Goal: Information Seeking & Learning: Learn about a topic

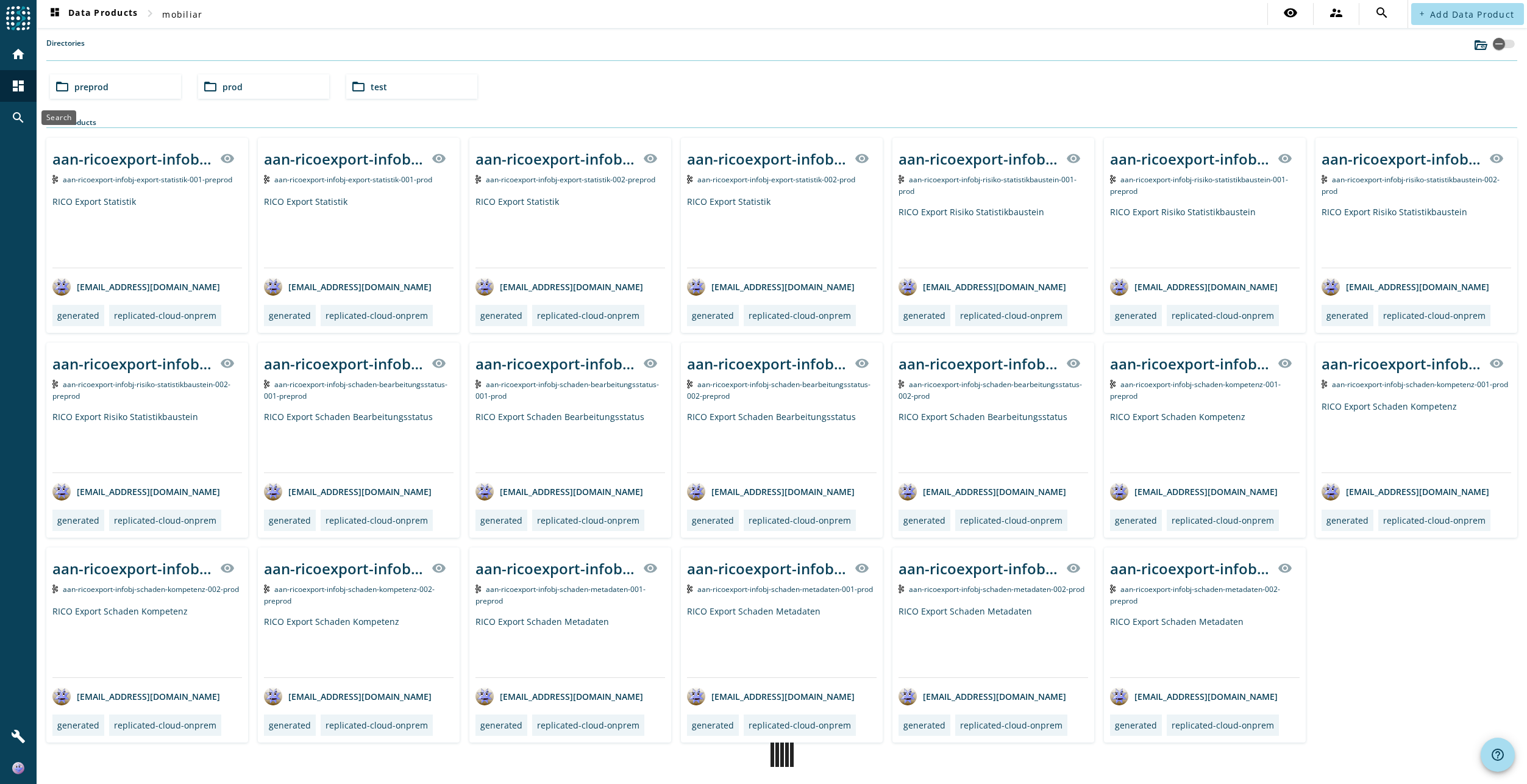
click at [33, 117] on div "search" at bounding box center [18, 117] width 32 height 32
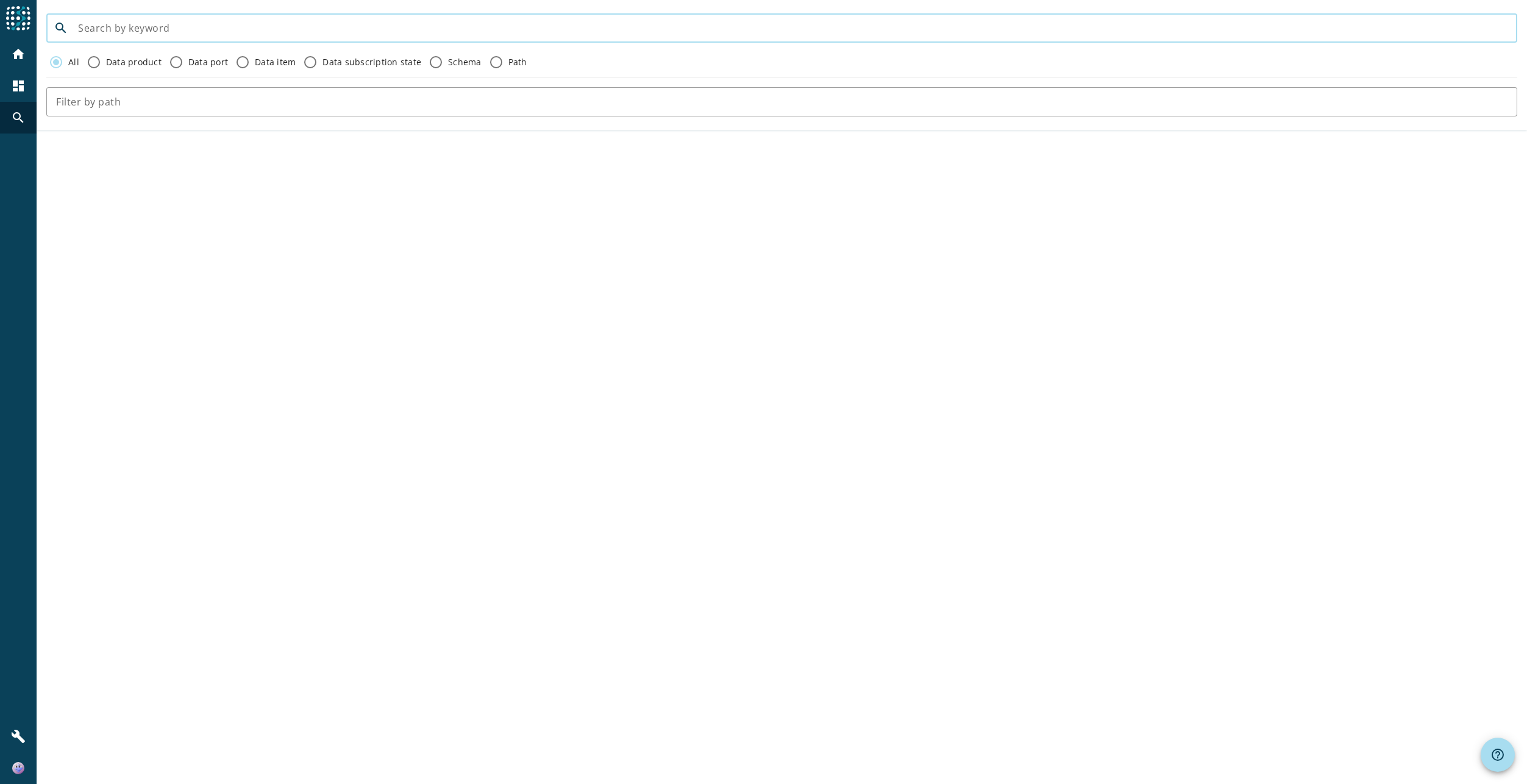
click at [223, 29] on input at bounding box center [792, 27] width 1429 height 14
paste input "rms-loeschorchestrator-process-deleteworkflow-started-v2"
type input "rms-loeschorchestrator-process-deleteworkflow-started-v2"
click at [24, 56] on mat-icon "home" at bounding box center [18, 54] width 14 height 14
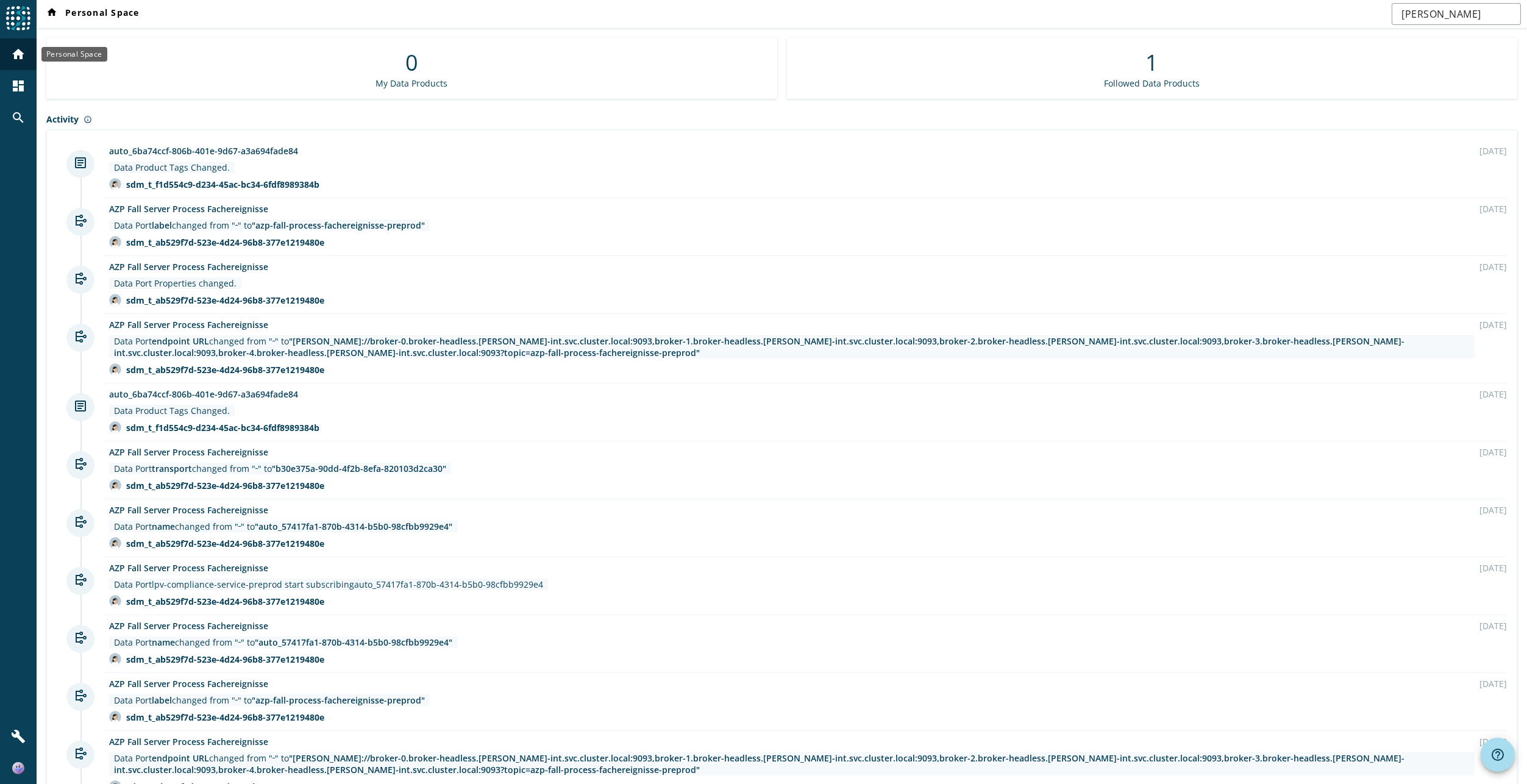
click at [14, 56] on mat-icon "home" at bounding box center [18, 54] width 14 height 14
click at [17, 81] on mat-icon "dashboard" at bounding box center [18, 85] width 14 height 14
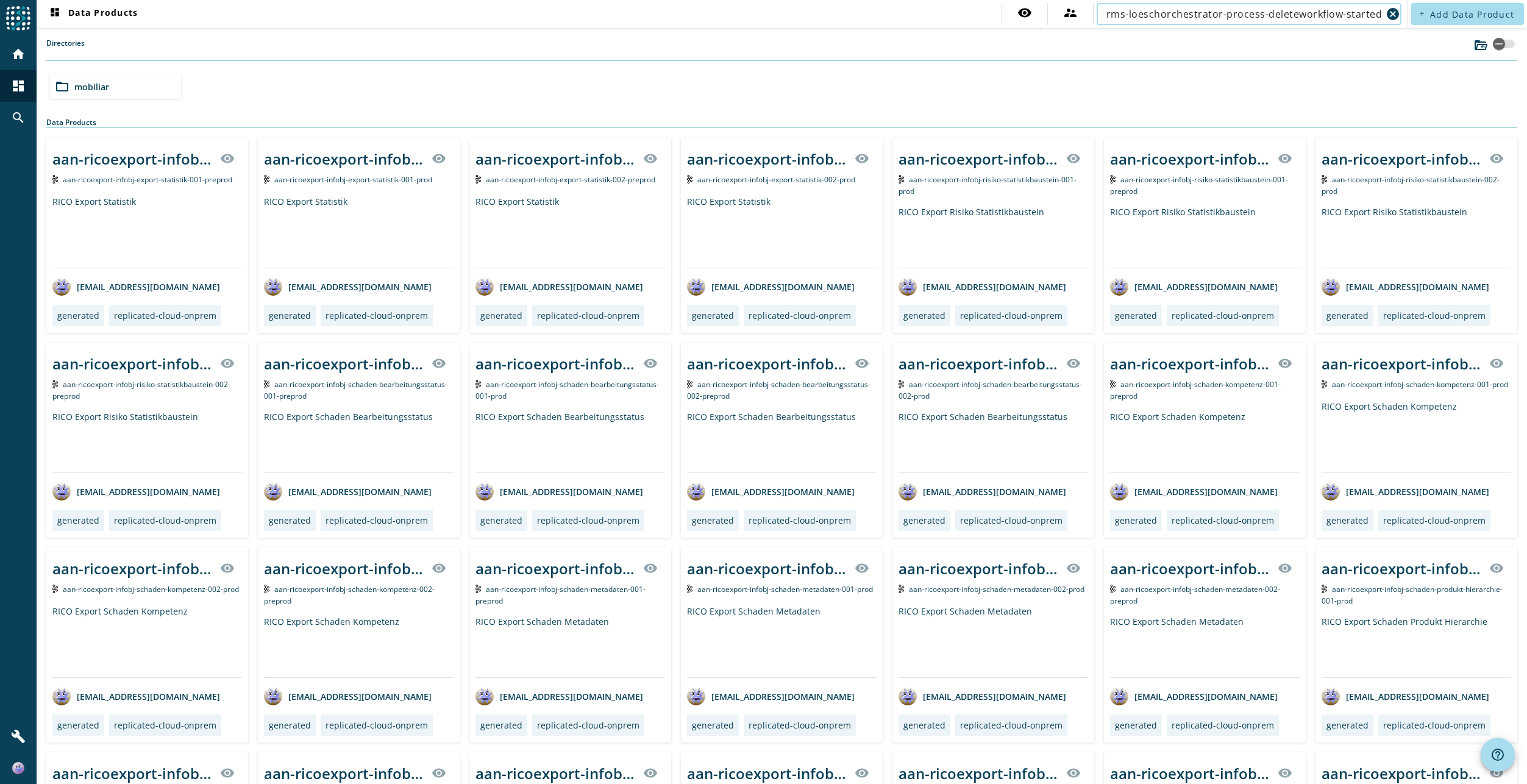
scroll to position [0, 9]
click at [1182, 18] on input "rms-loeschorchestrator-process-deleteworkflow-started-v2" at bounding box center [1243, 14] width 275 height 14
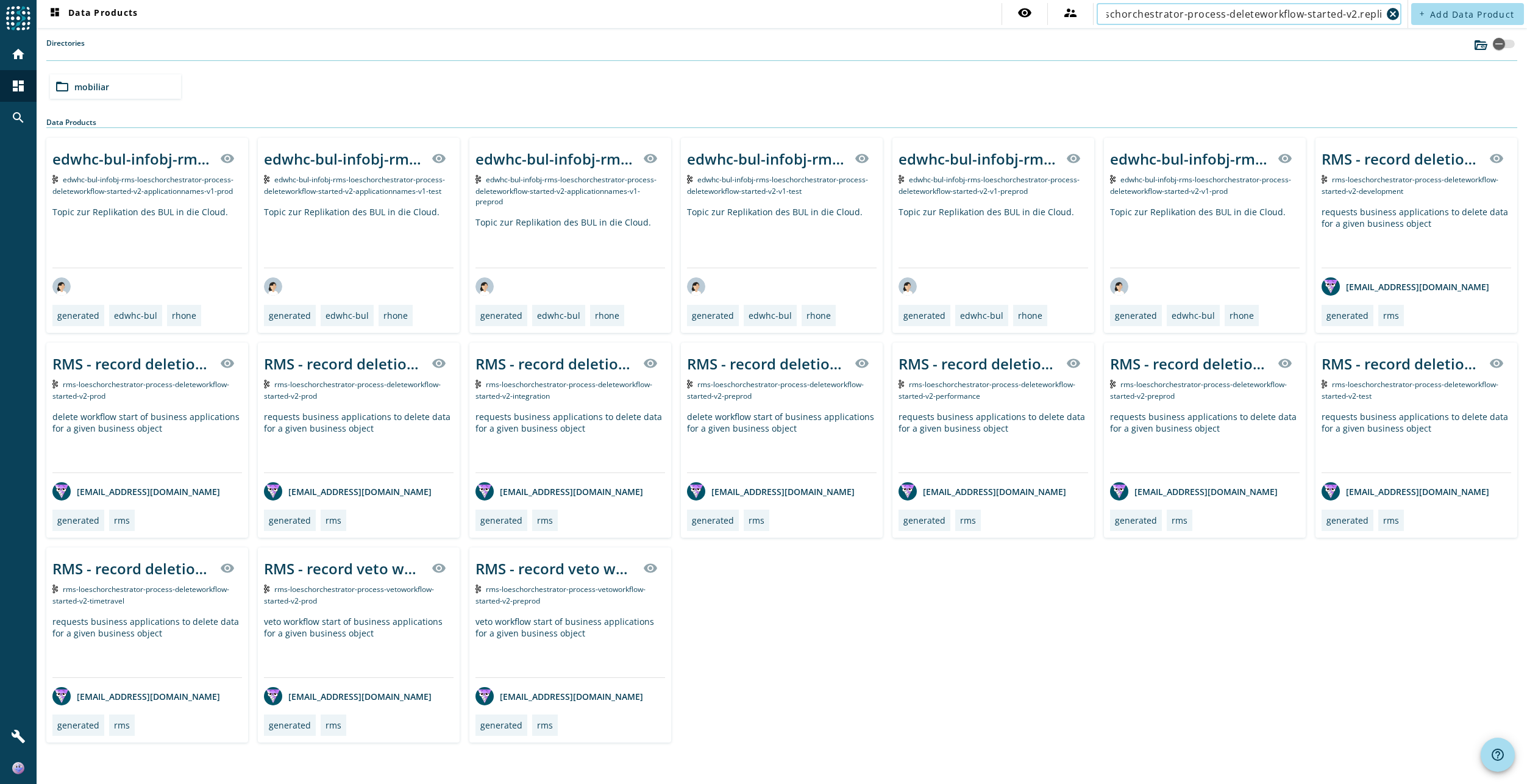
scroll to position [0, 44]
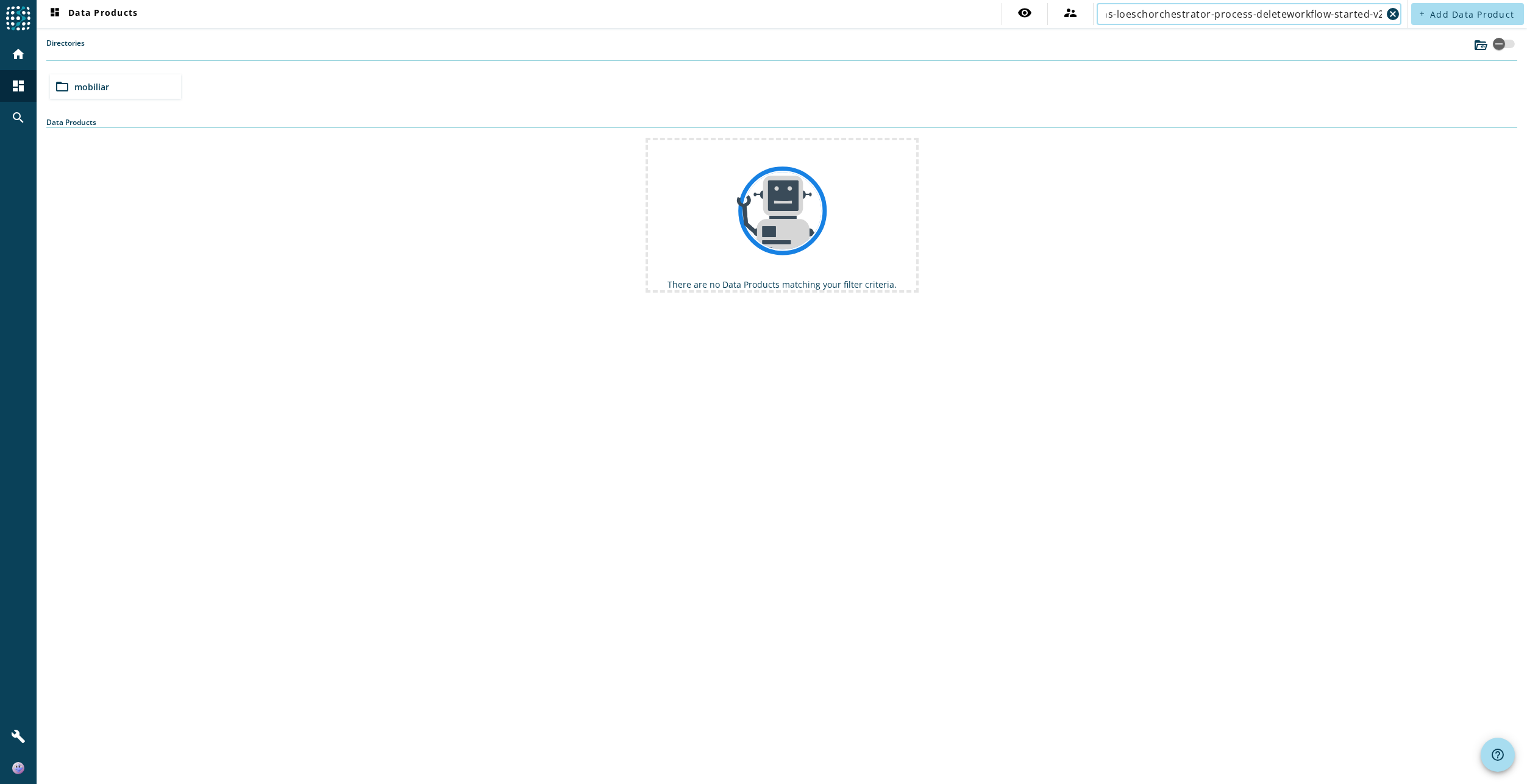
scroll to position [0, 9]
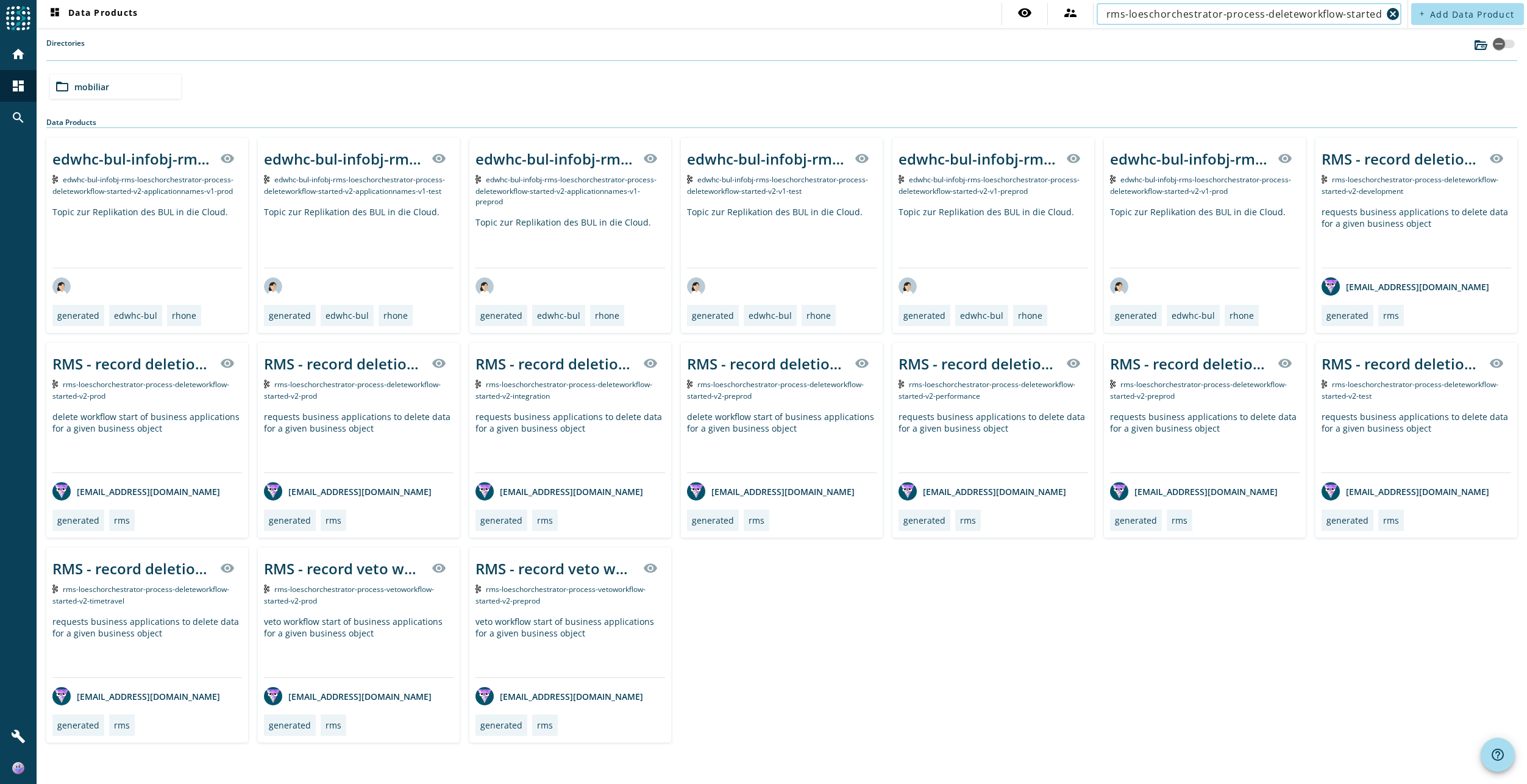
scroll to position [0, 9]
drag, startPoint x: 1363, startPoint y: 14, endPoint x: 1693, endPoint y: 5, distance: 330.1
click at [1526, 5] on html "menu Agoora home dashboard search build dashboard Data Products visibility supe…" at bounding box center [764, 392] width 1527 height 784
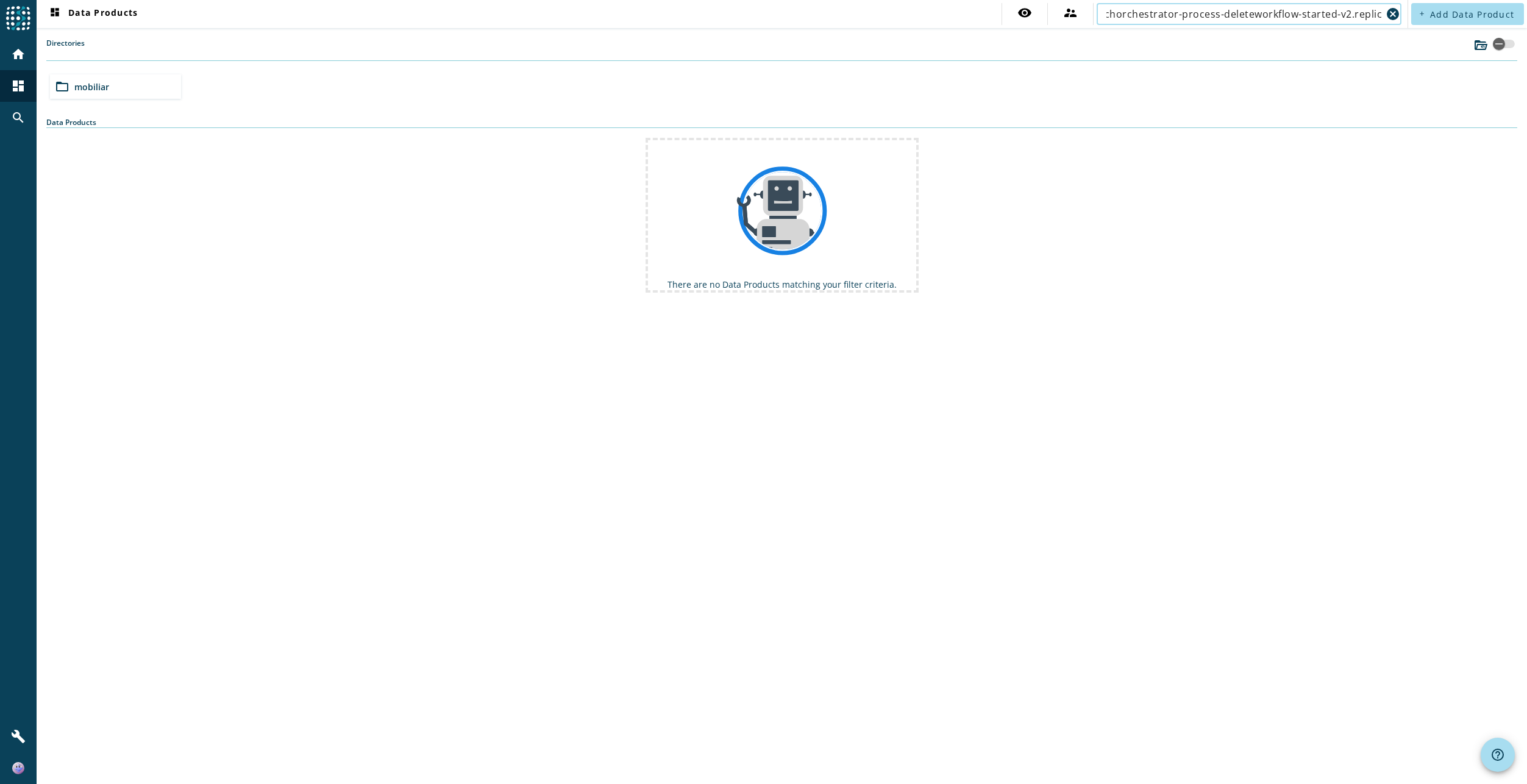
click at [1369, 18] on input "rms-loeschorchestrator-process-deleteworkflow-started-v2.replica" at bounding box center [1243, 14] width 275 height 14
type input "rms-loeschorchestrator-process-deleteworkflow-started-v2"
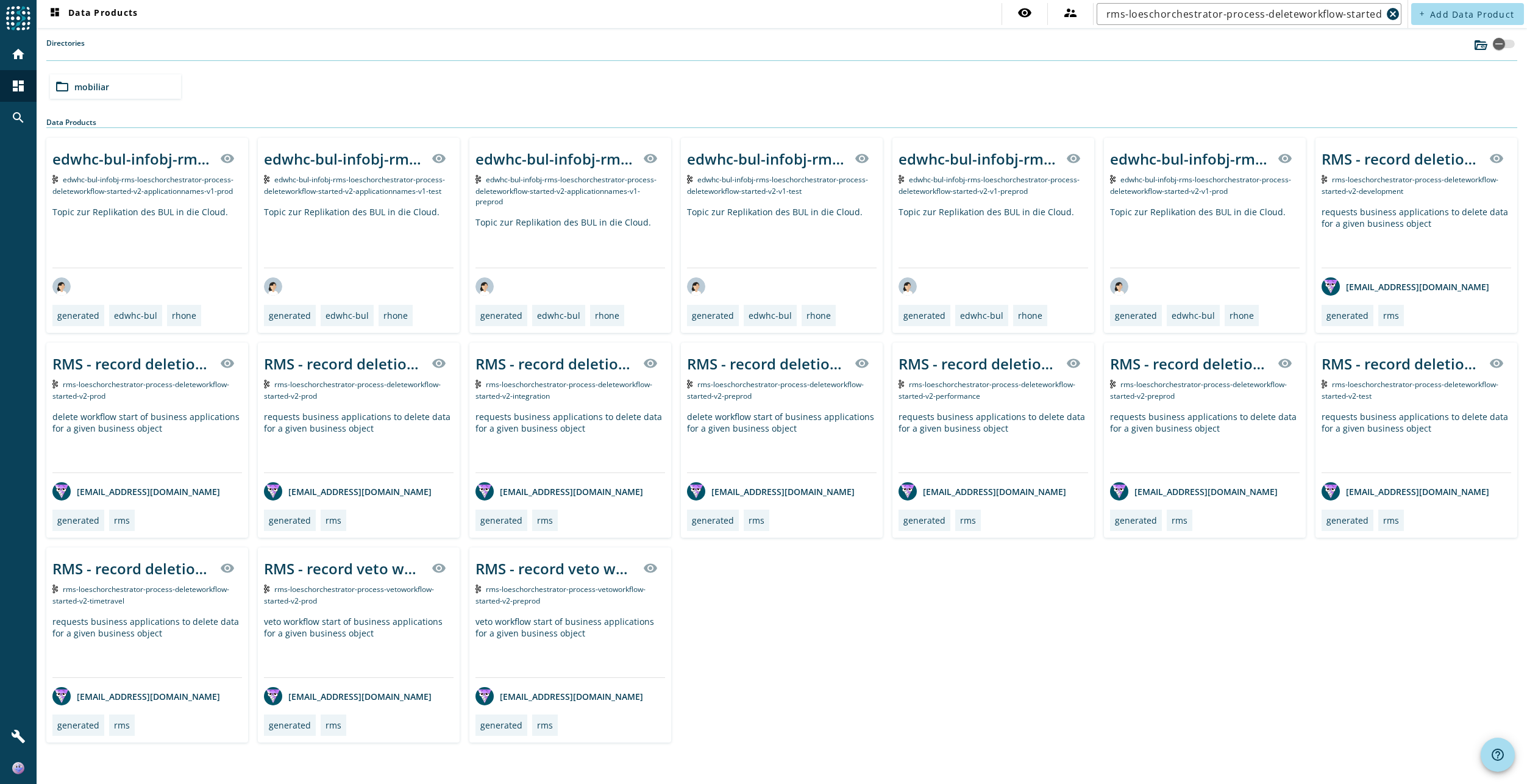
click at [856, 616] on div "edwhc-bul-infobj-rms-loeschorchestrator-process-deleteworkflow-started-v2-appli…" at bounding box center [782, 440] width 1471 height 605
click at [1250, 19] on input "rms-loeschorchestrator-process-deleteworkflow-started-v2" at bounding box center [1243, 14] width 275 height 14
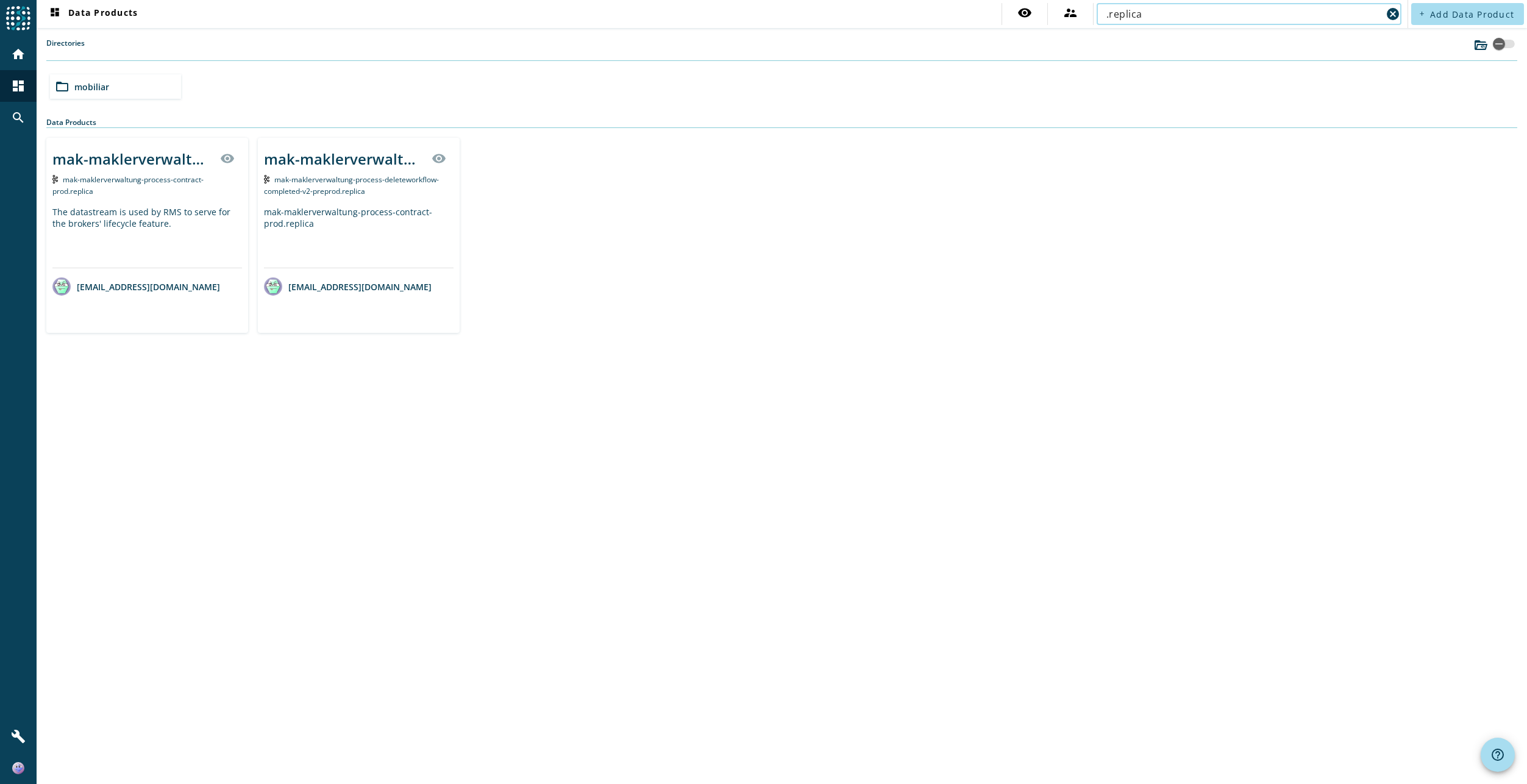
click at [101, 86] on span "mobiliar" at bounding box center [92, 86] width 35 height 11
click at [1110, 16] on input ".replica" at bounding box center [1243, 14] width 275 height 14
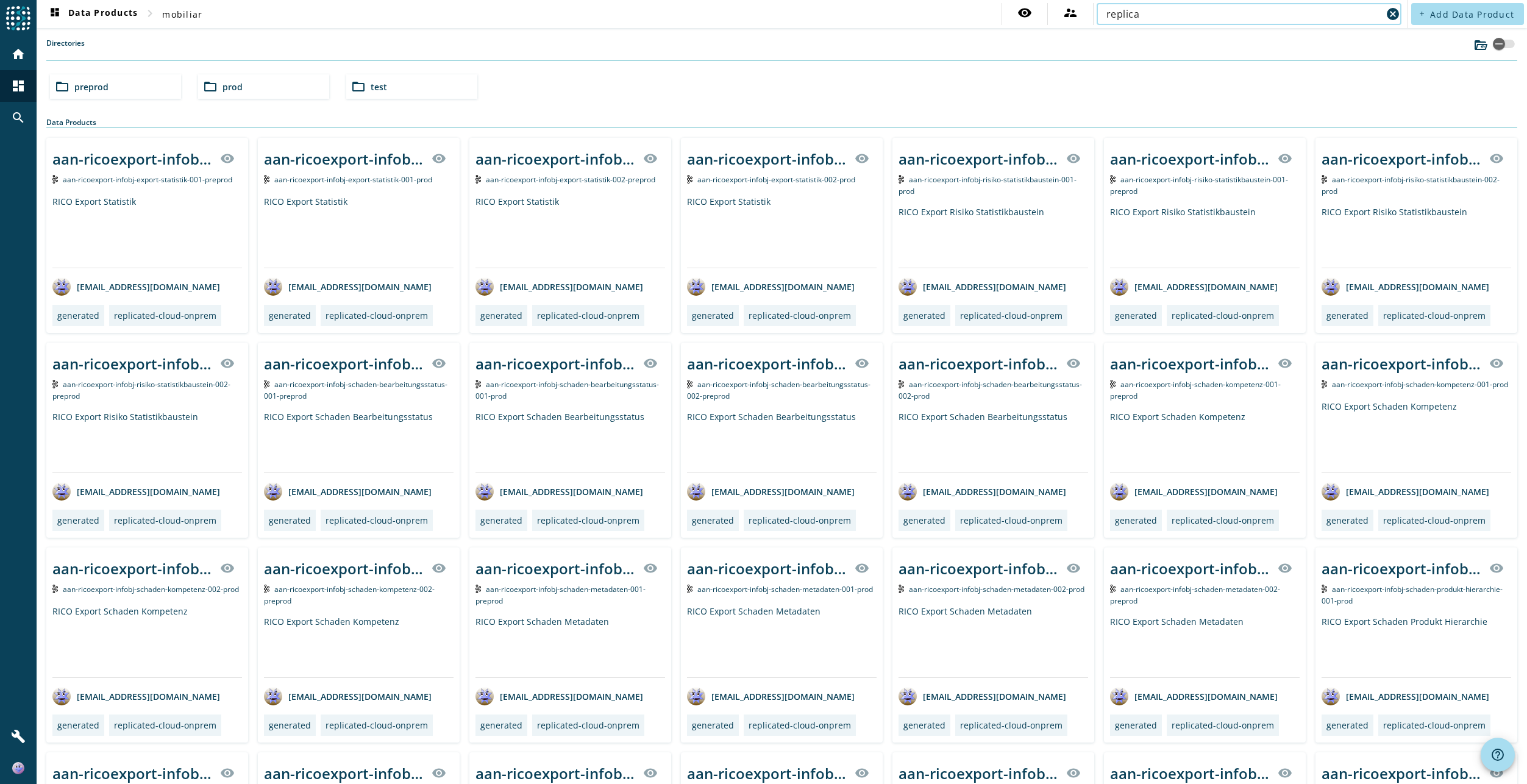
click at [1127, 20] on input "replica" at bounding box center [1243, 14] width 275 height 14
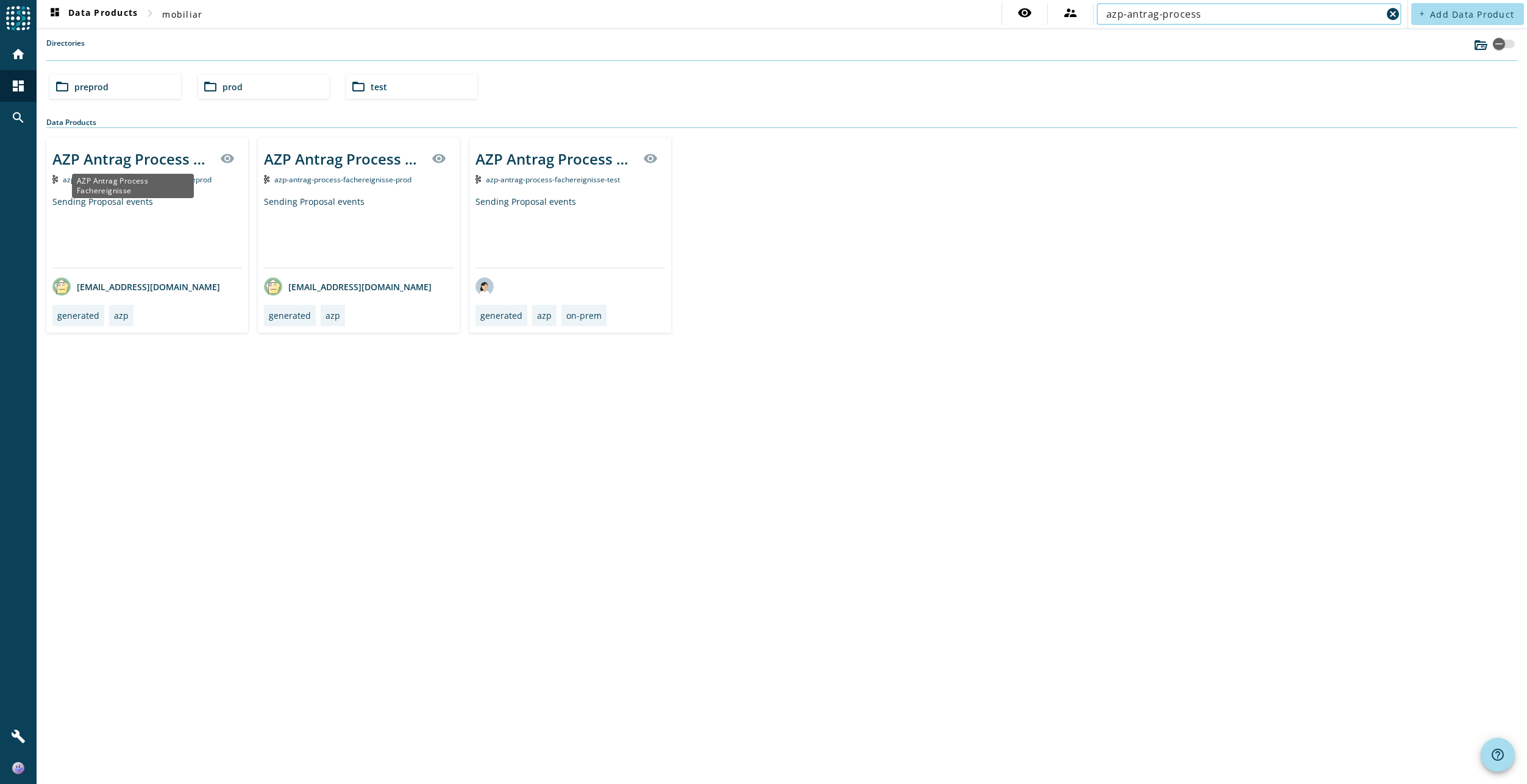
type input "azp-antrag-process"
click at [149, 166] on div "AZP Antrag Process Fachereignisse" at bounding box center [133, 159] width 160 height 20
click at [1159, 20] on input "azp-antrag-process" at bounding box center [1243, 14] width 275 height 14
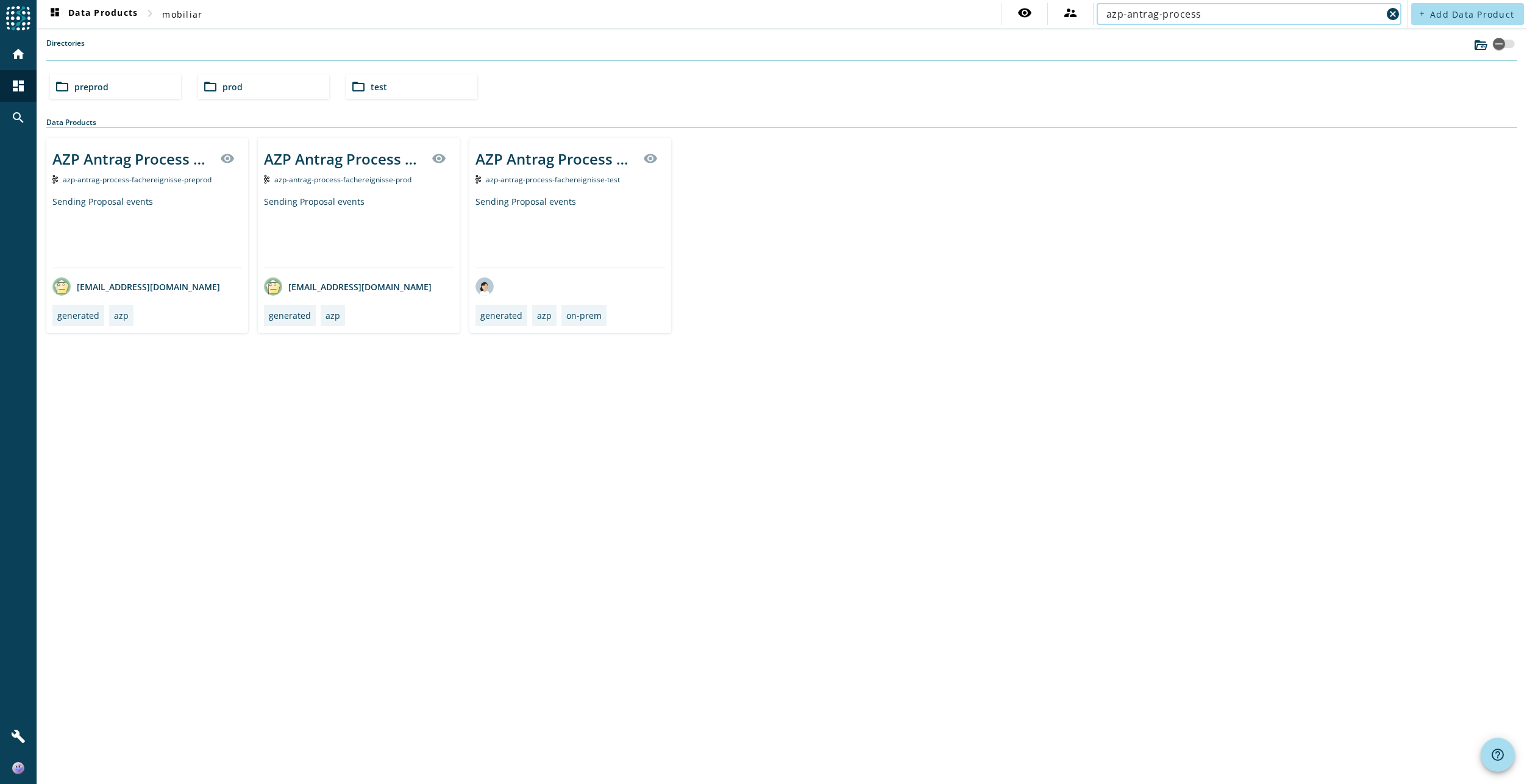
paste input "rms-loeschorchestrator-process-deleteworkflow-started-v2"
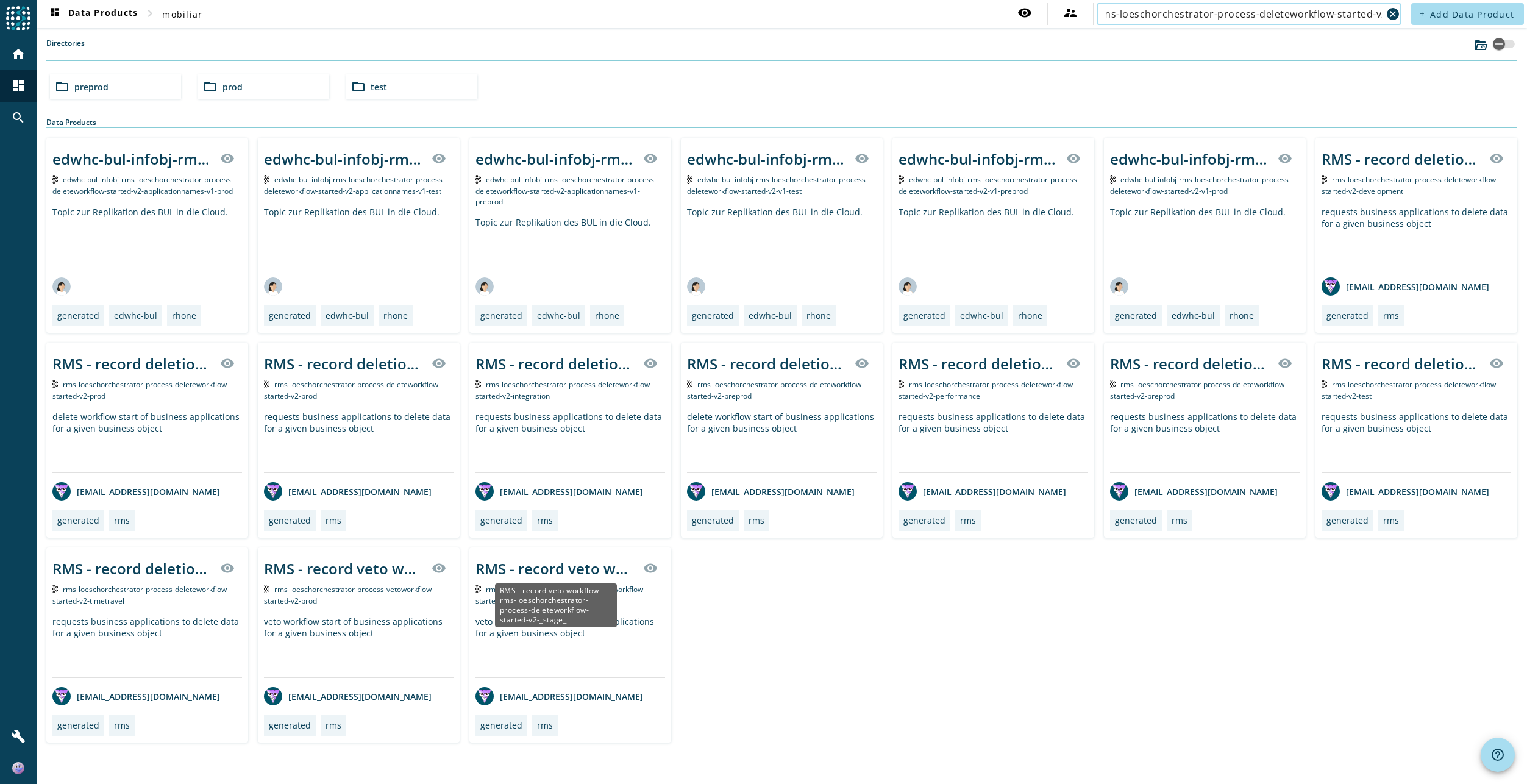
type input "rms-loeschorchestrator-process-deleteworkflow-started-v2"
click at [539, 569] on div "RMS - record veto workflow - rms-loeschorchestrator-process-deleteworkflow-star…" at bounding box center [555, 568] width 160 height 20
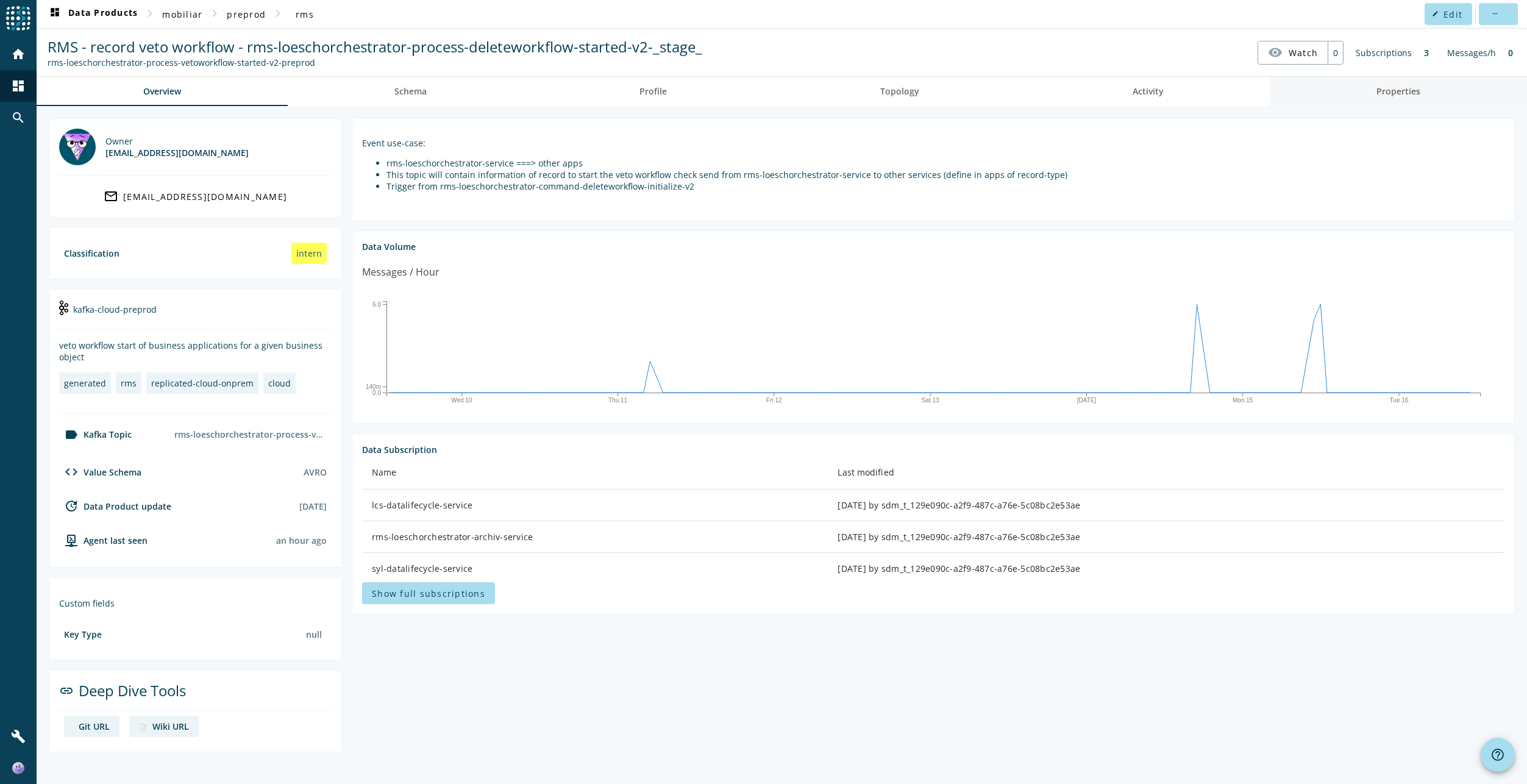
click at [1380, 92] on span "Properties" at bounding box center [1398, 91] width 44 height 8
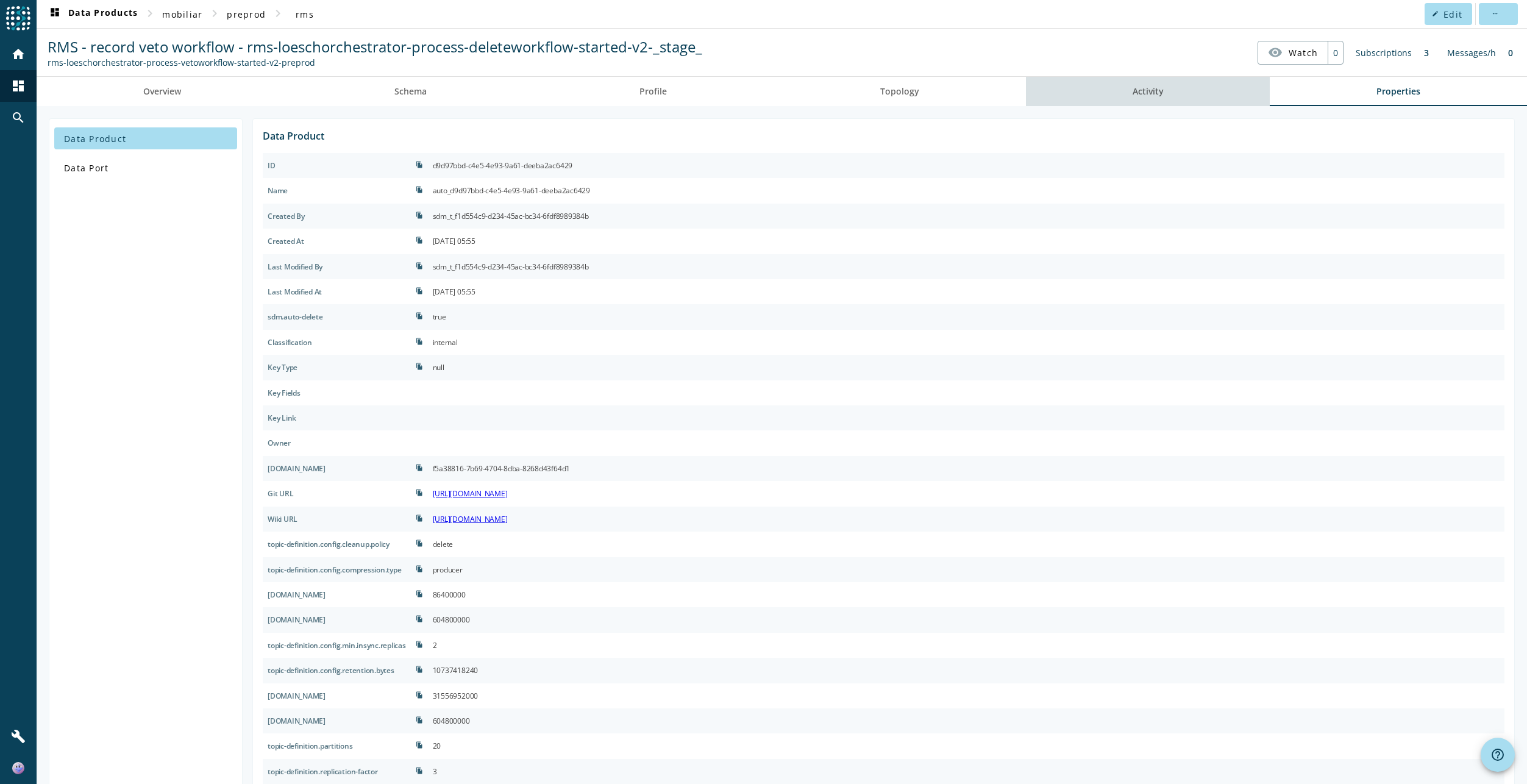
click at [1152, 87] on span "Activity" at bounding box center [1148, 91] width 31 height 8
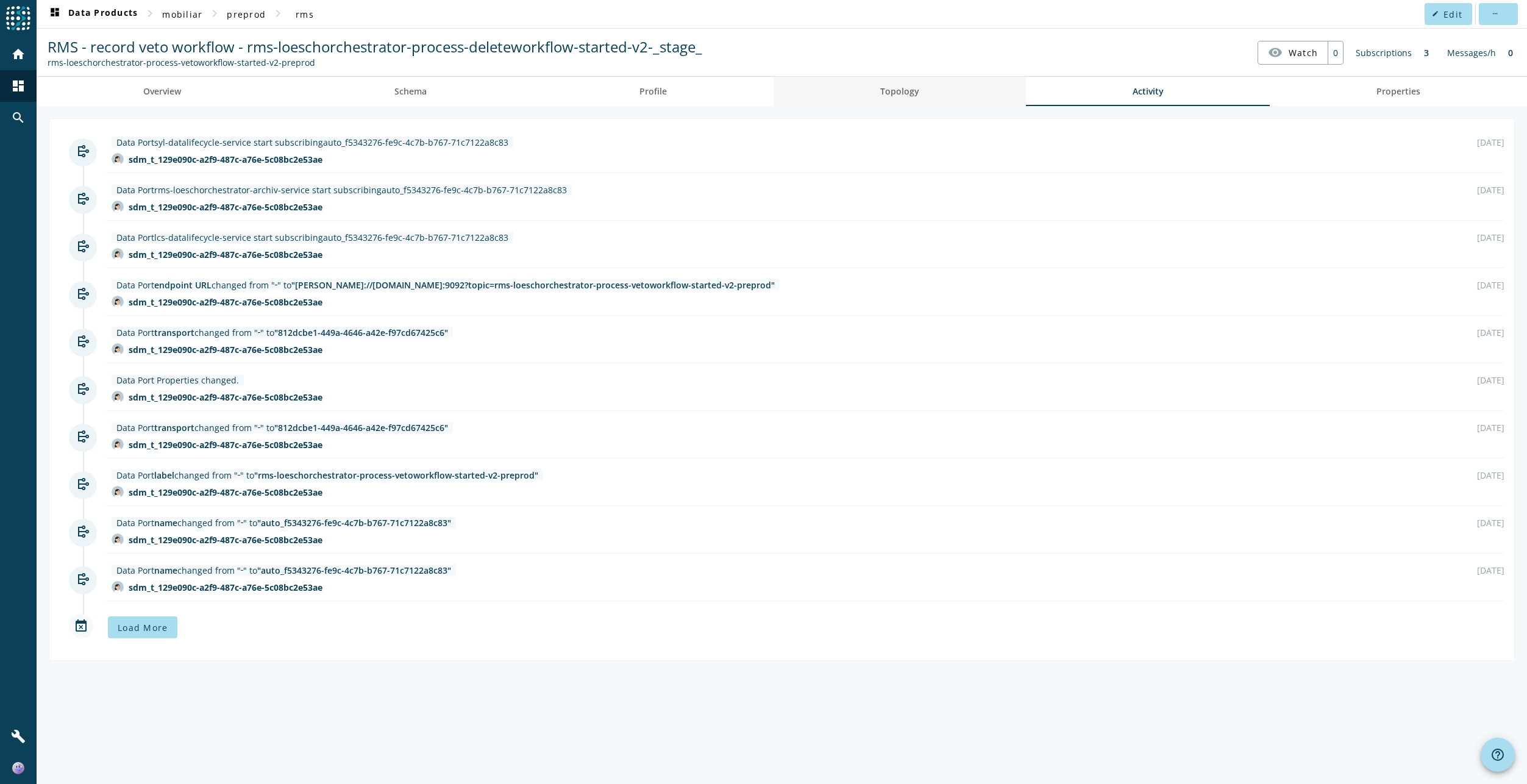
click at [889, 82] on span "Topology" at bounding box center [899, 92] width 39 height 29
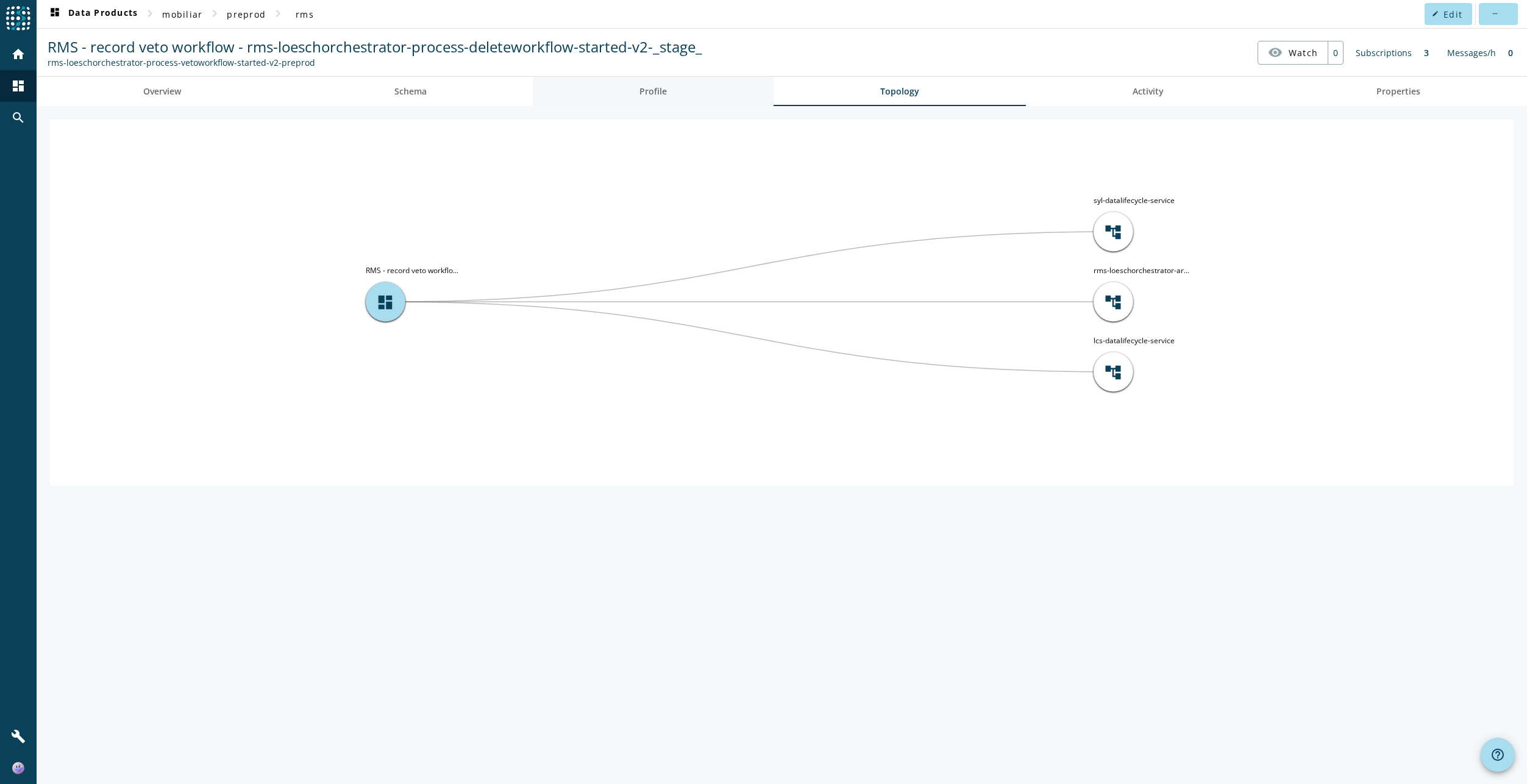
click at [615, 80] on link "Profile" at bounding box center [653, 92] width 241 height 29
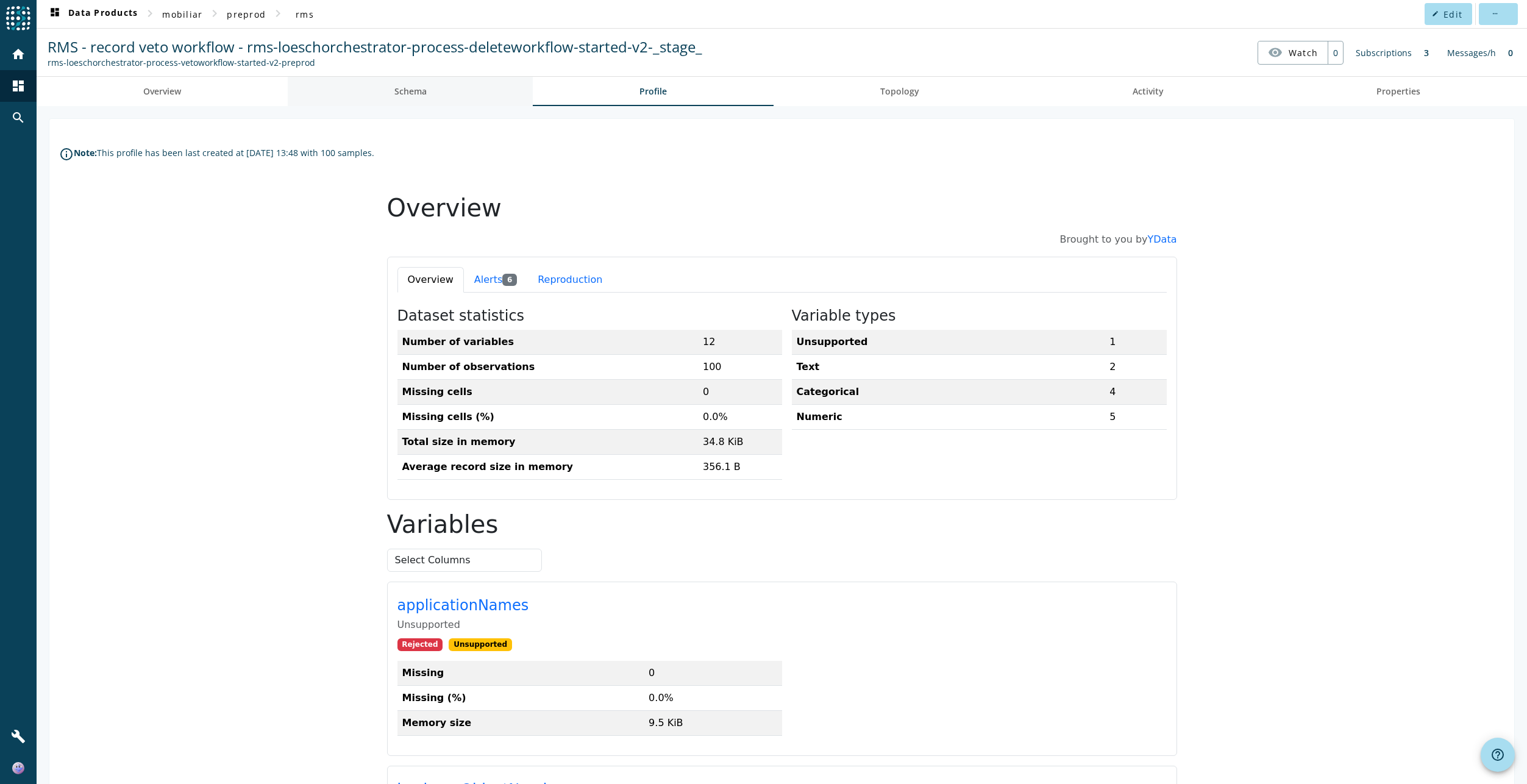
click at [410, 101] on span "Schema" at bounding box center [410, 92] width 32 height 29
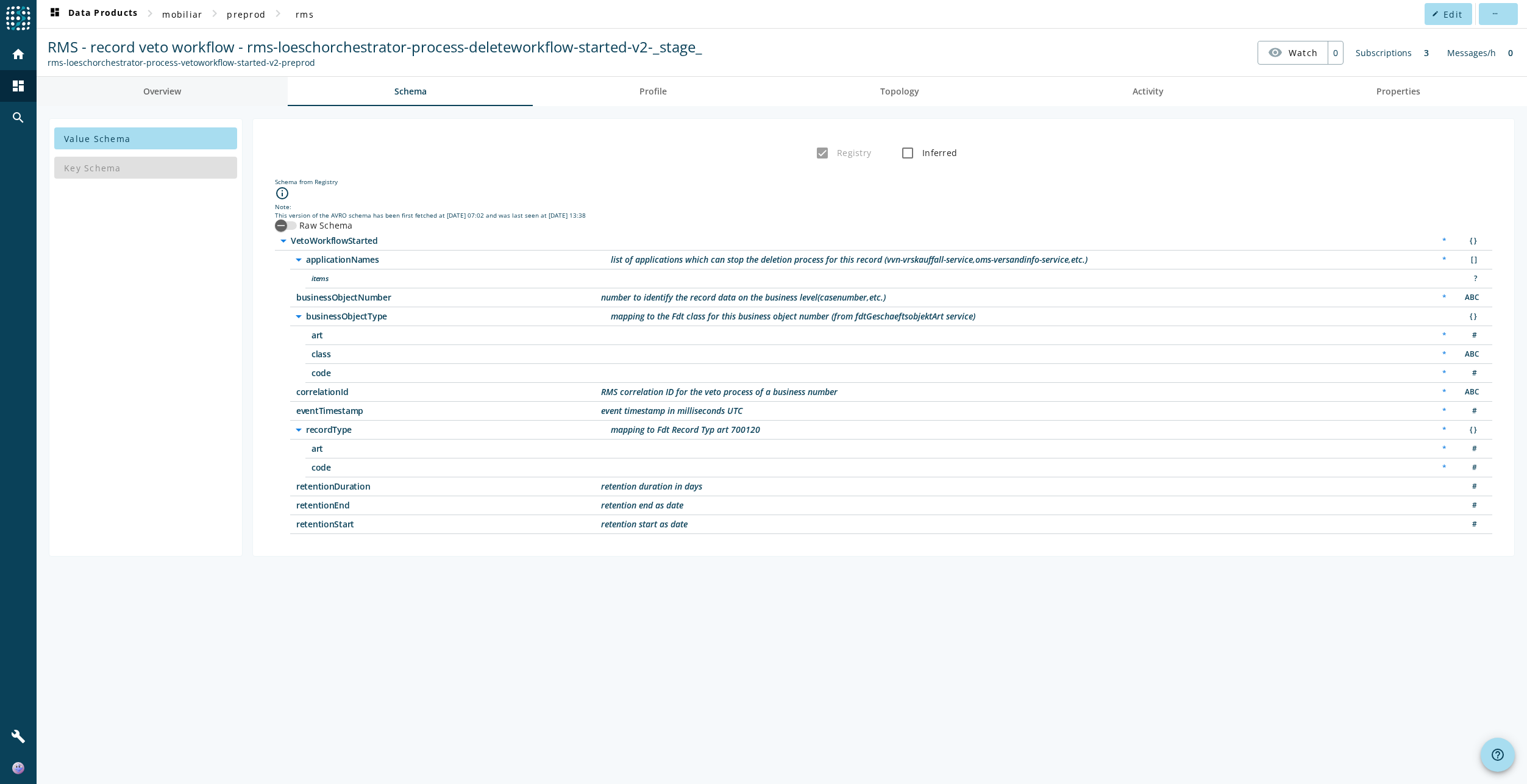
click at [172, 87] on span "Overview" at bounding box center [162, 91] width 38 height 8
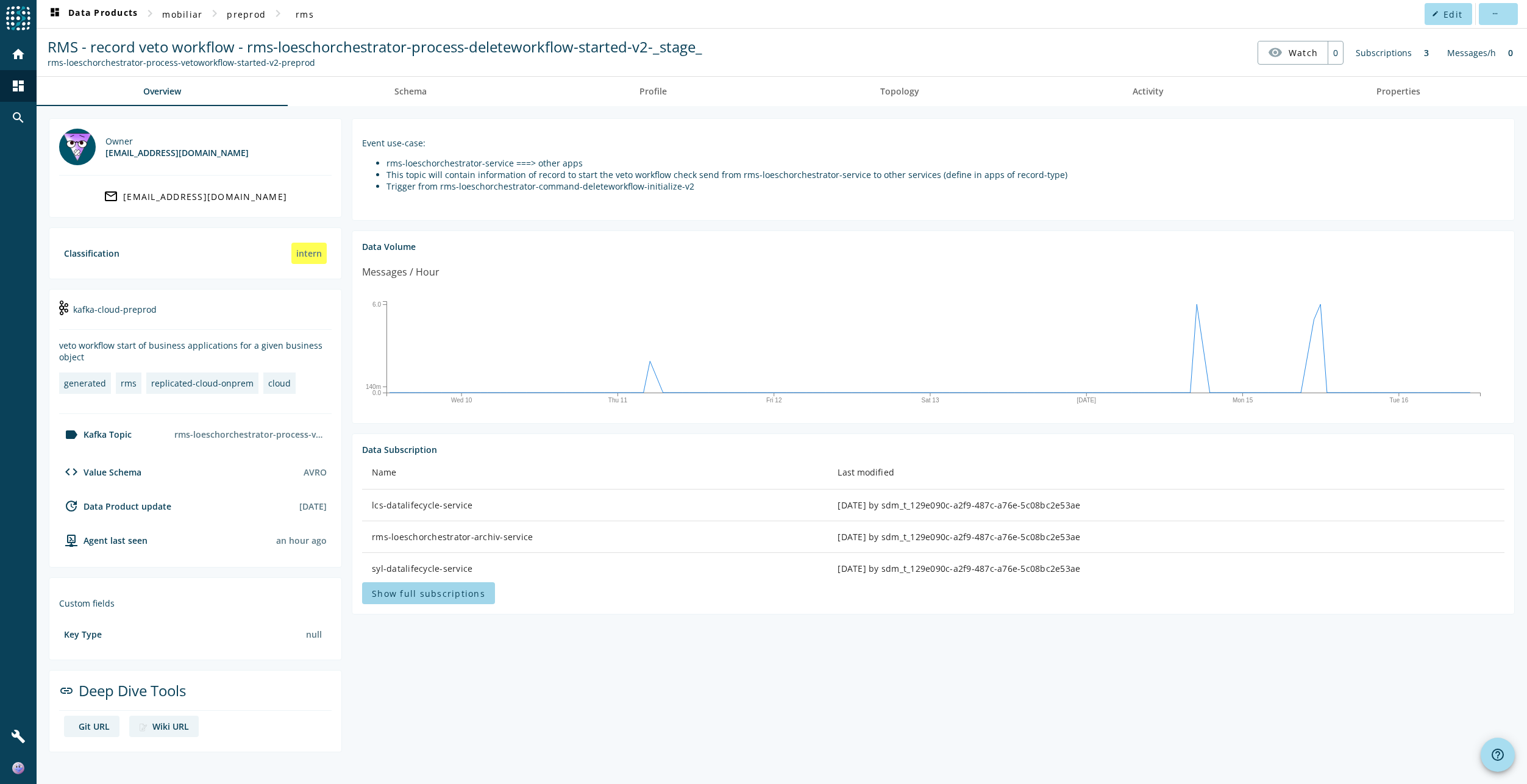
click at [470, 593] on span "Show full subscriptions" at bounding box center [428, 593] width 114 height 11
click at [431, 504] on div "lcs-datalifecycle-service" at bounding box center [594, 505] width 446 height 12
copy div "lcs-datalifecycle-service"
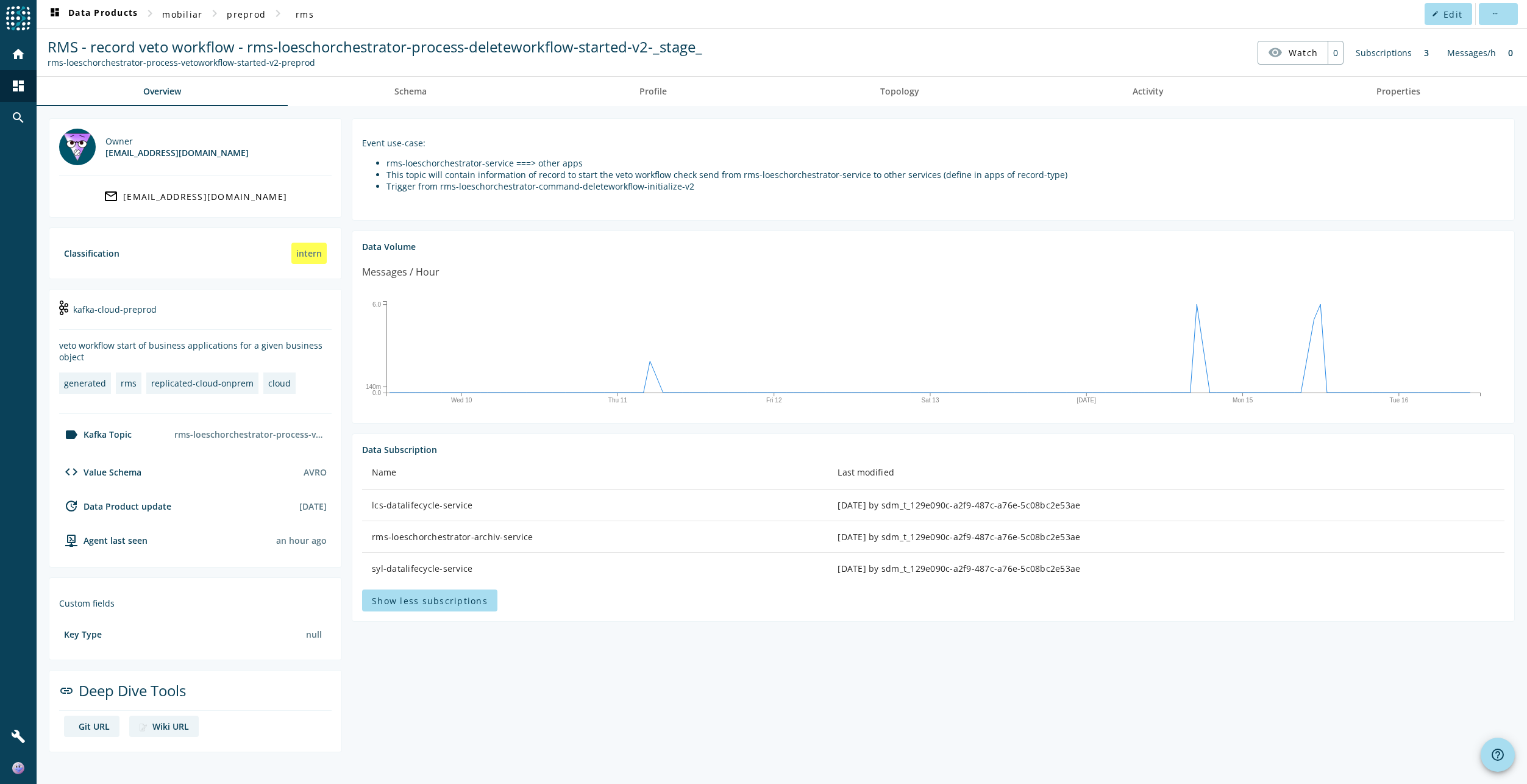
click at [424, 538] on div "rms-loeschorchestrator-archiv-service" at bounding box center [594, 537] width 446 height 12
drag, startPoint x: 424, startPoint y: 538, endPoint x: 417, endPoint y: 567, distance: 29.8
click at [417, 567] on div "syl-datalifecycle-service" at bounding box center [594, 569] width 446 height 12
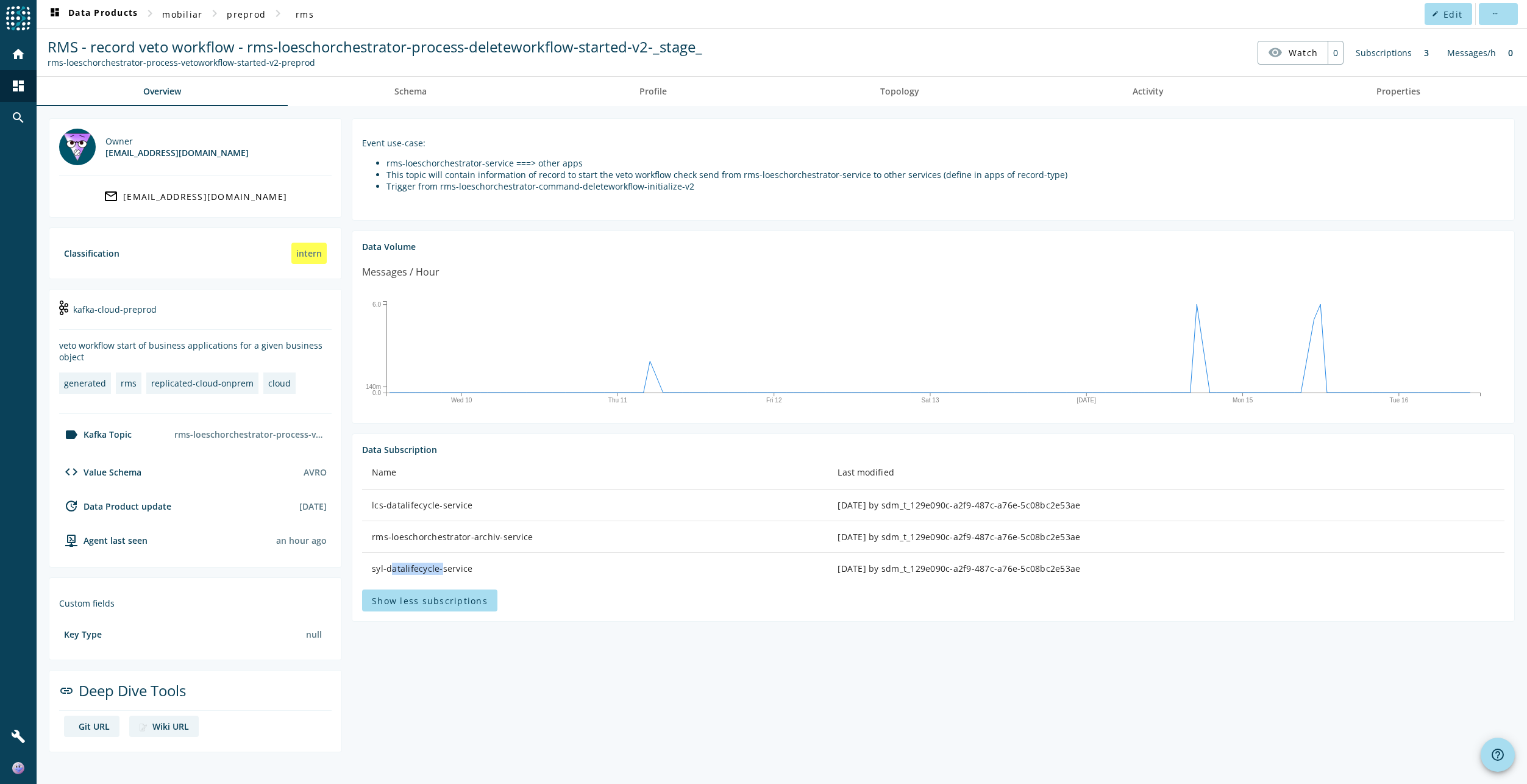
click at [417, 567] on div "syl-datalifecycle-service" at bounding box center [594, 569] width 446 height 12
copy div "syl-datalifecycle-service"
click at [442, 589] on span "Show full subscriptions" at bounding box center [428, 593] width 114 height 11
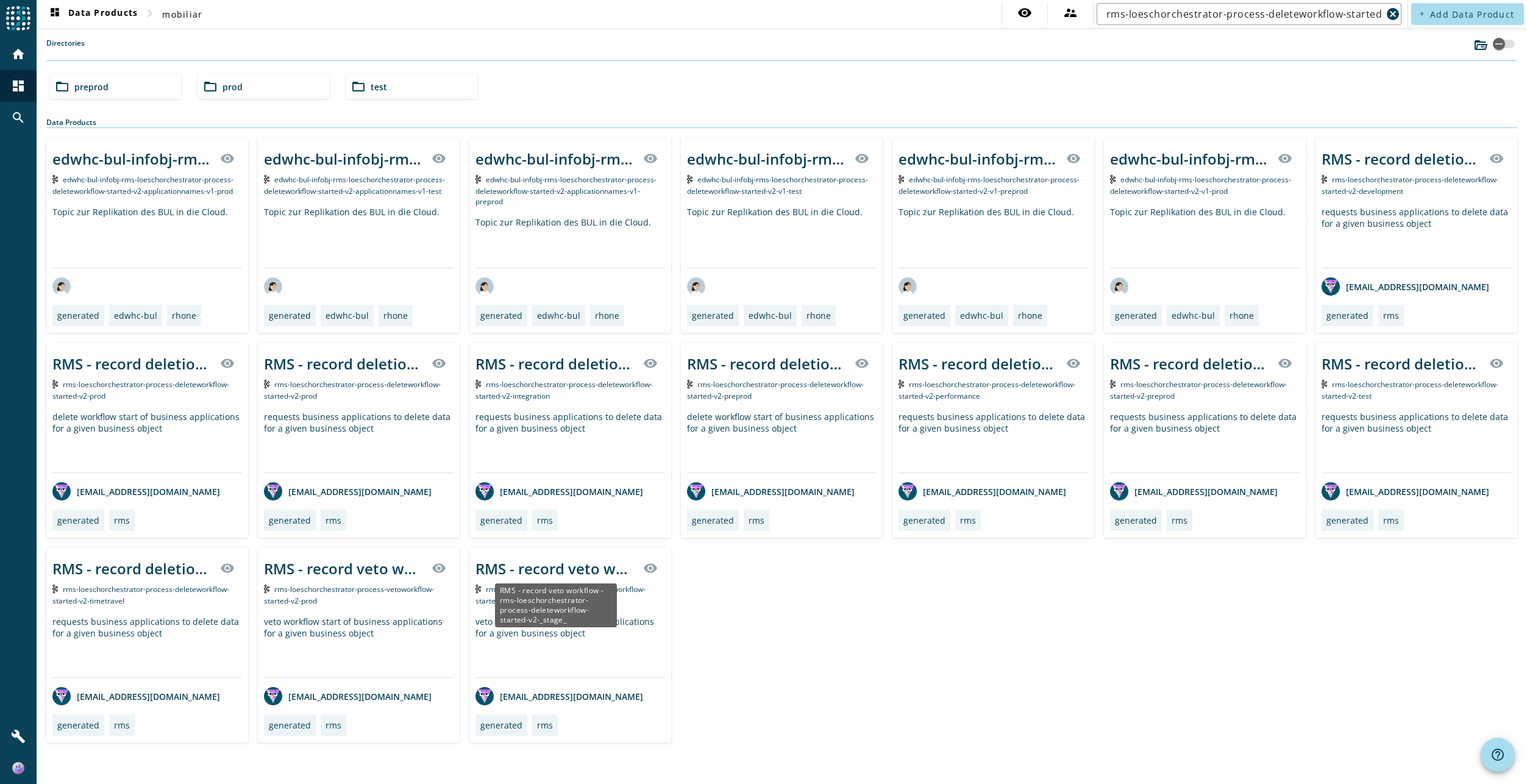
click at [532, 569] on div "RMS - record veto workflow - rms-loeschorchestrator-process-deleteworkflow-star…" at bounding box center [555, 568] width 160 height 20
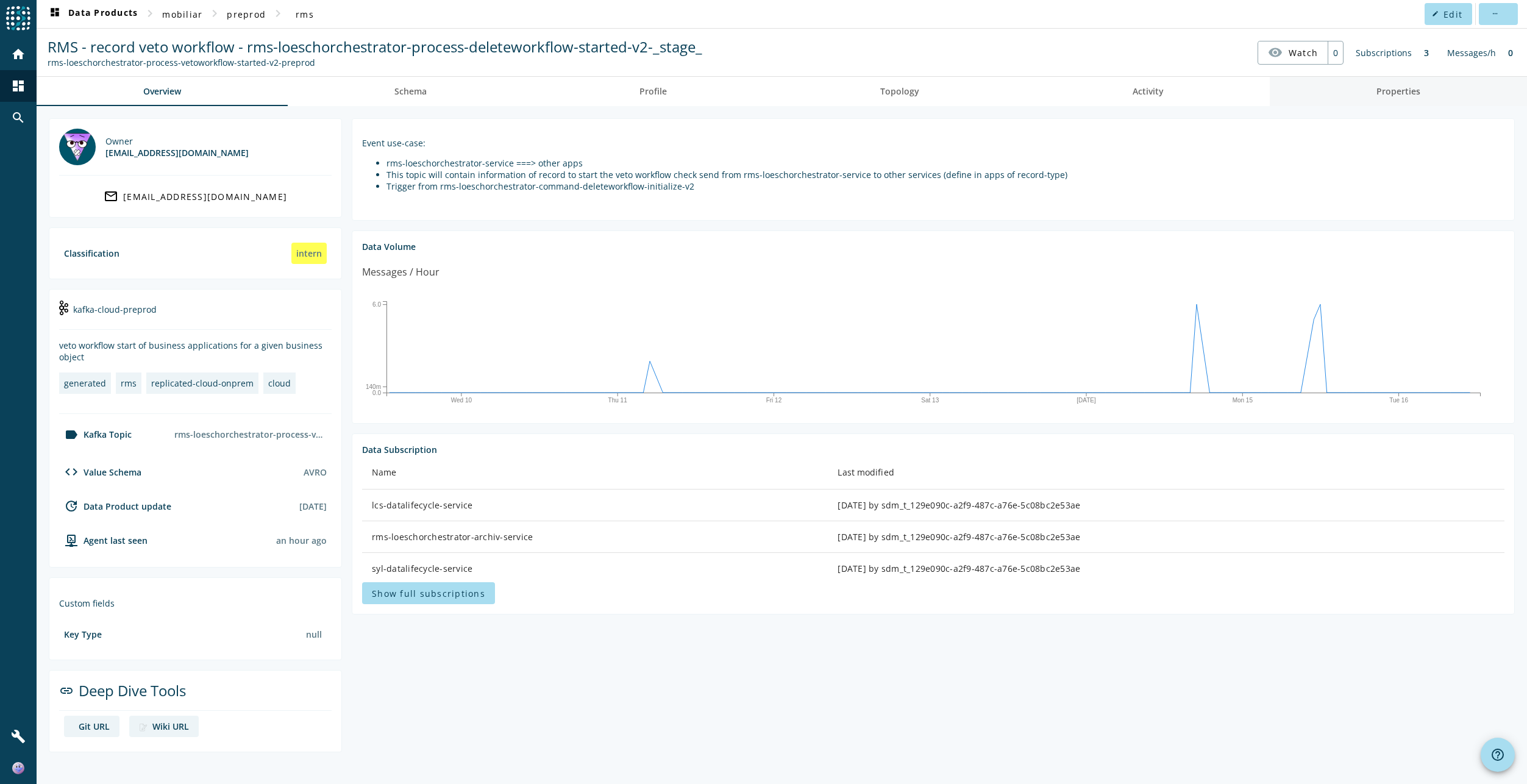
click at [1397, 87] on span "Properties" at bounding box center [1398, 91] width 44 height 8
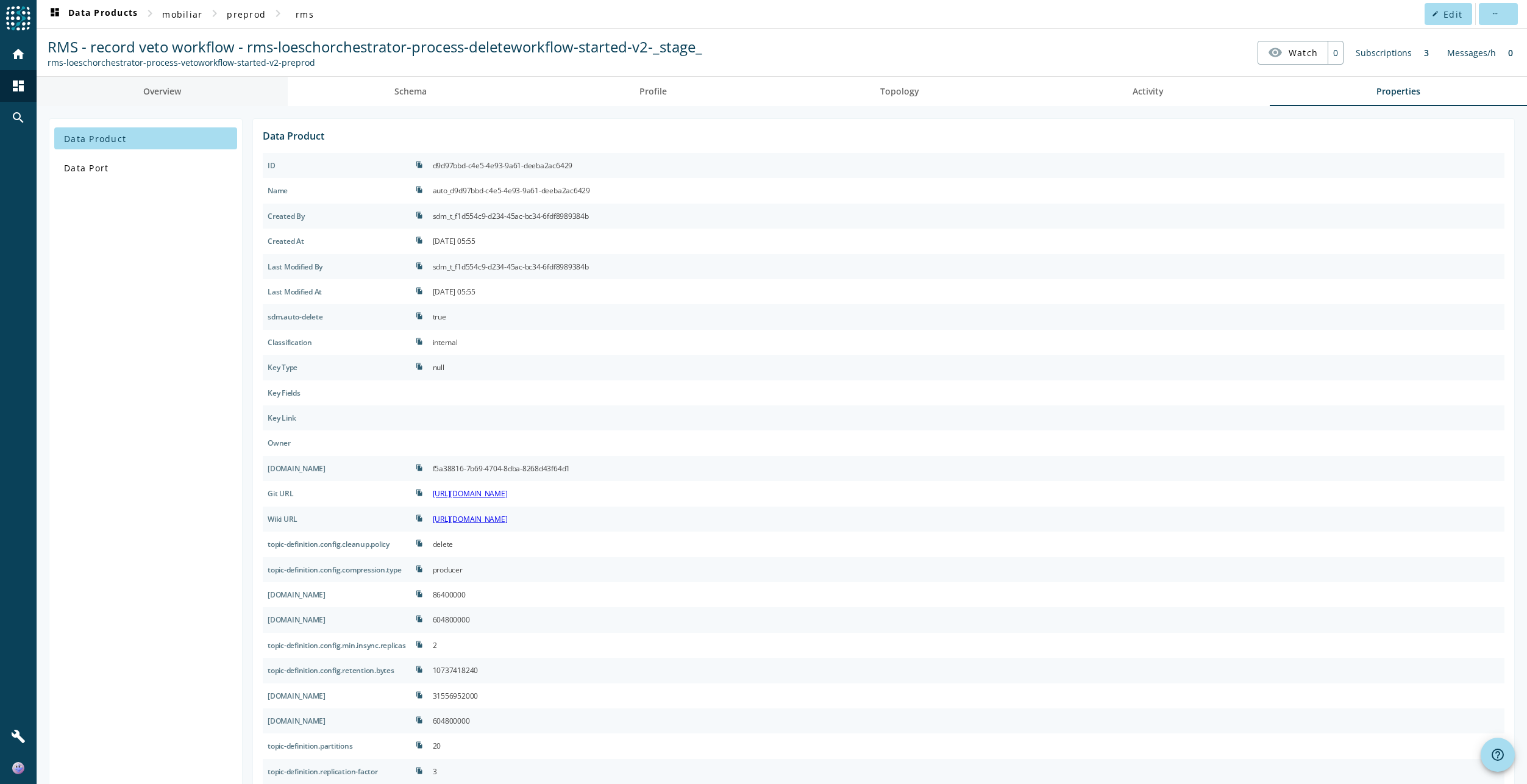
click at [211, 90] on link "Overview" at bounding box center [162, 92] width 251 height 29
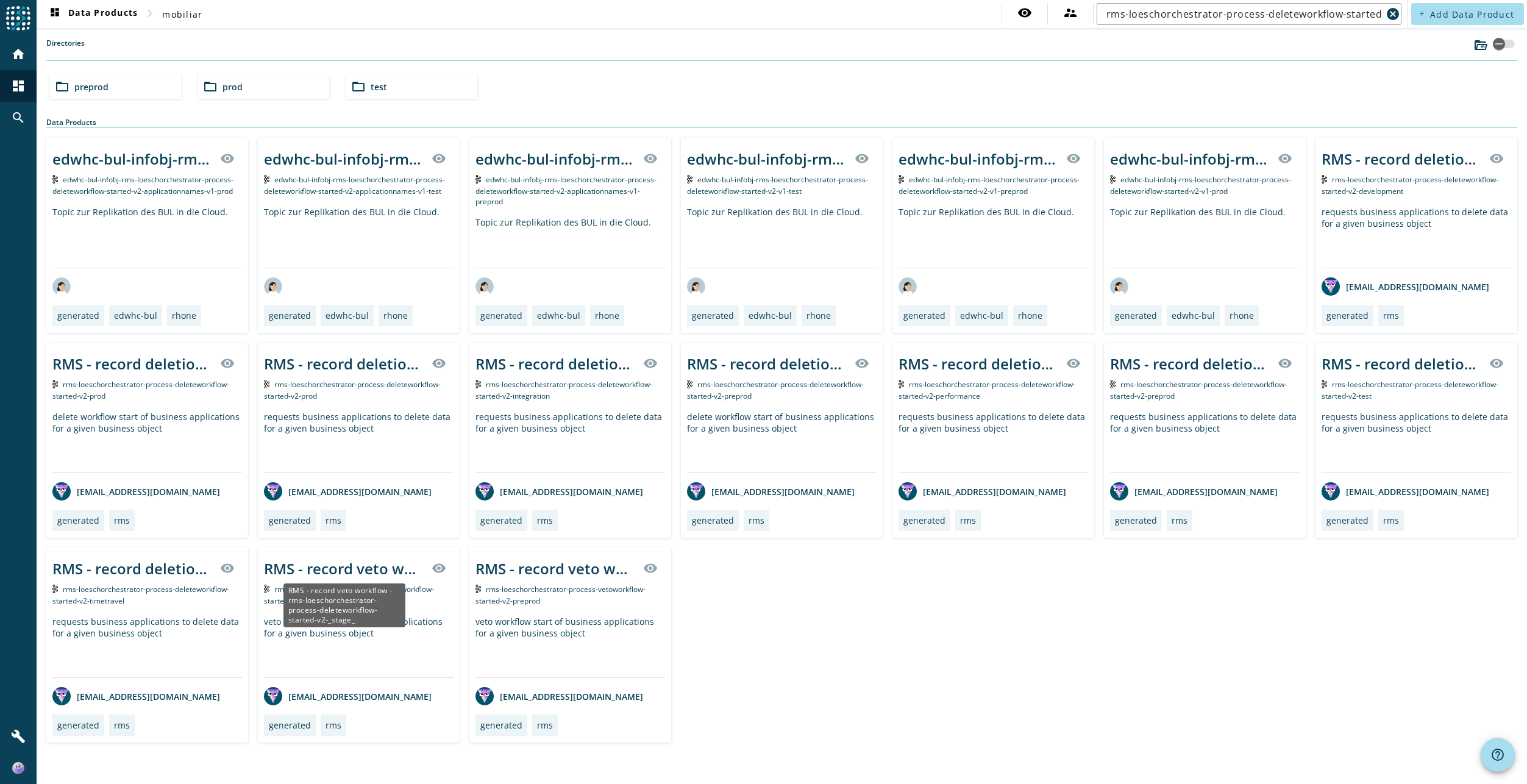
click at [375, 576] on div "RMS - record veto workflow - rms-loeschorchestrator-process-deleteworkflow-star…" at bounding box center [344, 568] width 160 height 20
